Goal: Information Seeking & Learning: Learn about a topic

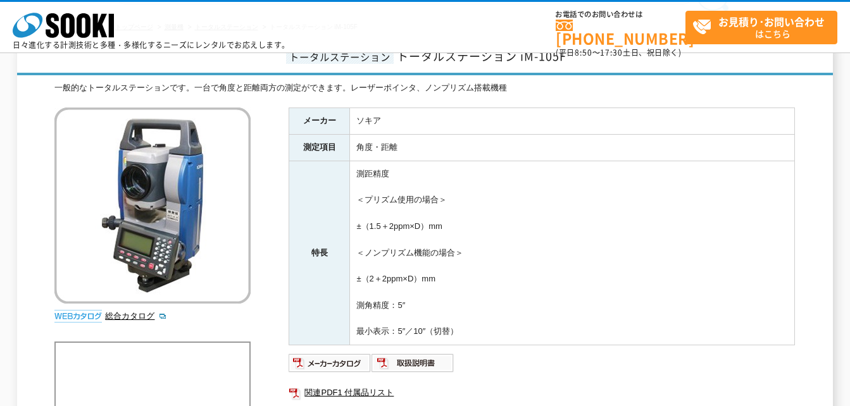
scroll to position [127, 0]
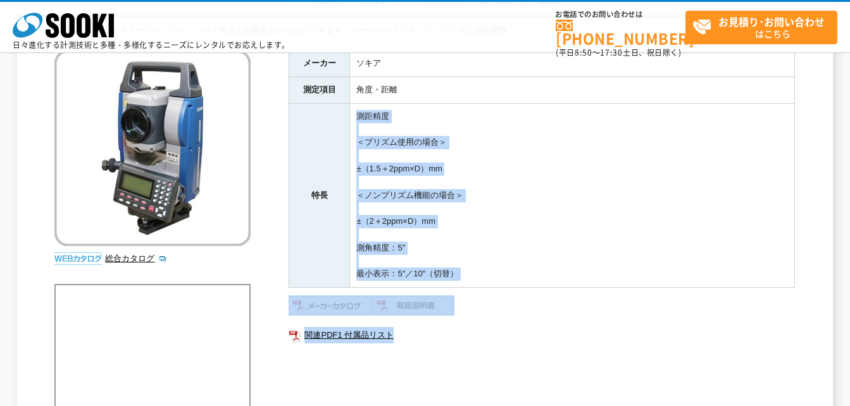
drag, startPoint x: 334, startPoint y: 111, endPoint x: 525, endPoint y: 320, distance: 282.8
click at [525, 320] on div "メーカー ソキア 測定項目 角度・距離 特長 測距精度 ＜プリズム使用の場合＞ ±（1.5＋2ppm×D）mm ＜ノンプリズム機能の場合＞ ±（2＋2ppm×…" at bounding box center [542, 209] width 507 height 319
click at [525, 322] on ul "関連PDF1 付属品リスト" at bounding box center [542, 335] width 507 height 29
drag, startPoint x: 517, startPoint y: 346, endPoint x: 358, endPoint y: 115, distance: 280.6
click at [358, 115] on div "メーカー ソキア 測定項目 角度・距離 特長 測距精度 ＜プリズム使用の場合＞ ±（1.5＋2ppm×D）mm ＜ノンプリズム機能の場合＞ ±（2＋2ppm×…" at bounding box center [542, 209] width 507 height 319
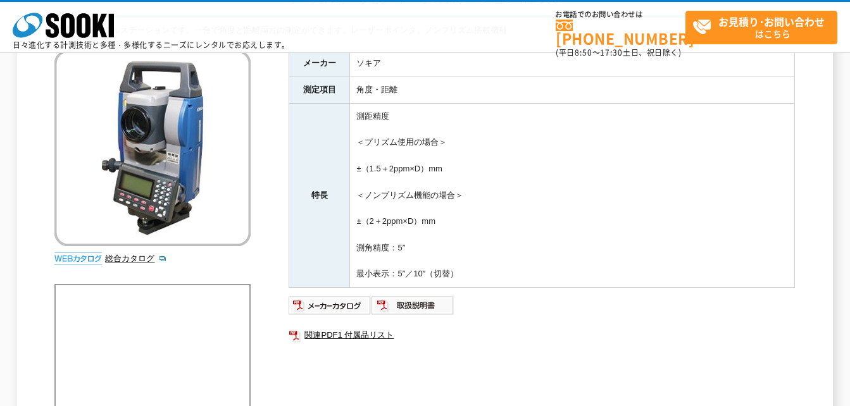
click at [310, 223] on th "特長" at bounding box center [319, 195] width 61 height 184
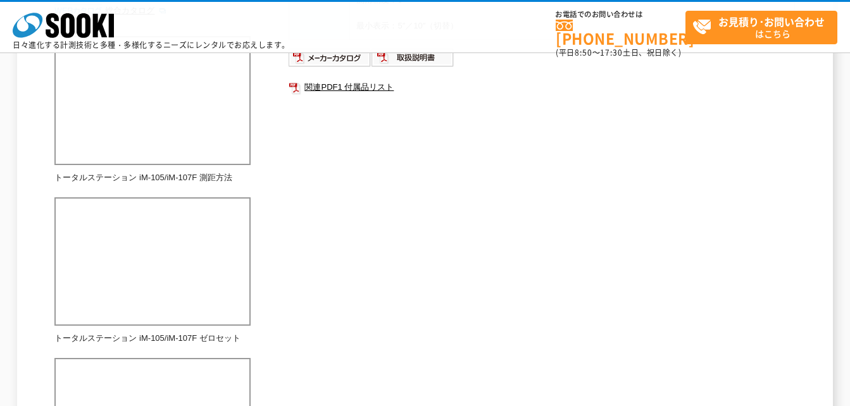
scroll to position [380, 0]
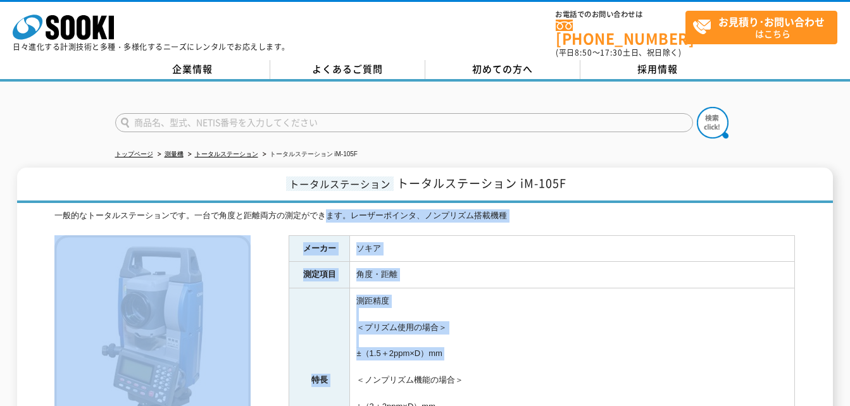
drag, startPoint x: 327, startPoint y: 201, endPoint x: 526, endPoint y: 358, distance: 253.3
click at [526, 358] on td "測距精度 ＜プリズム使用の場合＞ ±（1.5＋2ppm×D）mm ＜ノンプリズム機能の場合＞ ±（2＋2ppm×D）mm 測角精度：5″ 最小表示：5″／10…" at bounding box center [572, 381] width 445 height 184
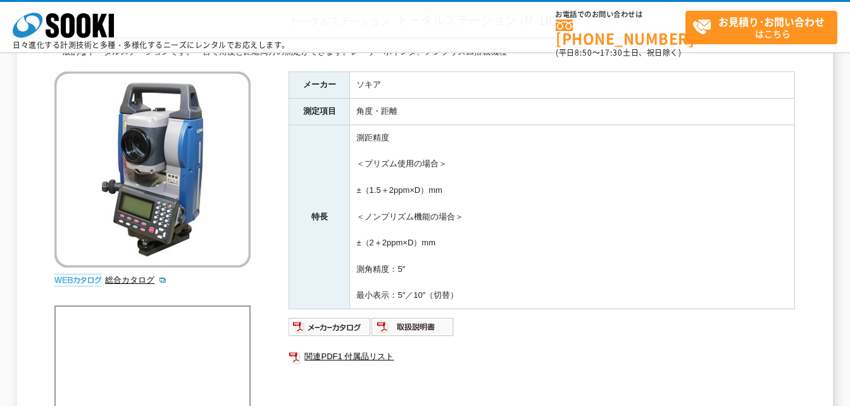
scroll to position [190, 0]
